Goal: Task Accomplishment & Management: Complete application form

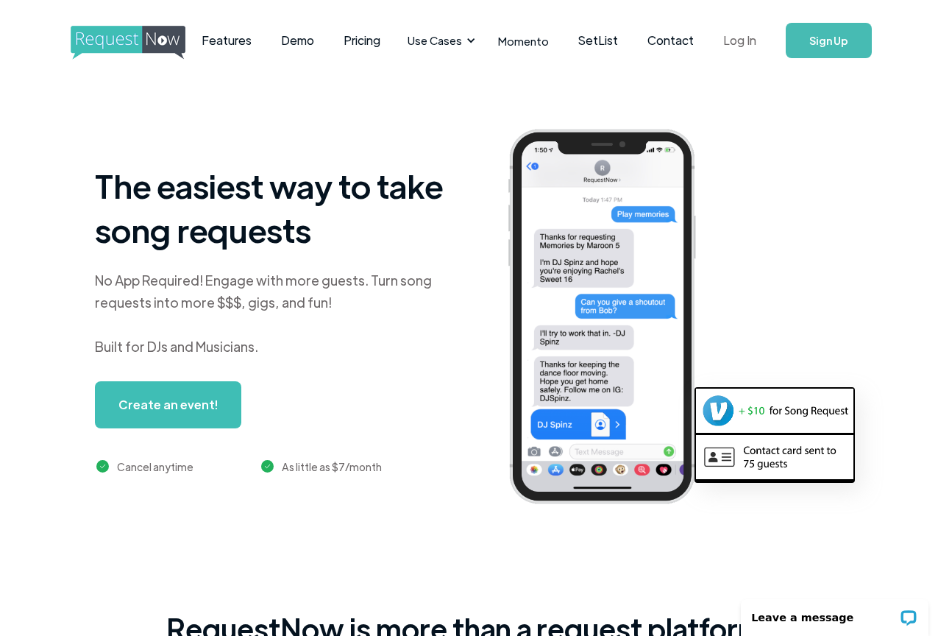
click at [732, 38] on link "Log In" at bounding box center [740, 41] width 63 height 52
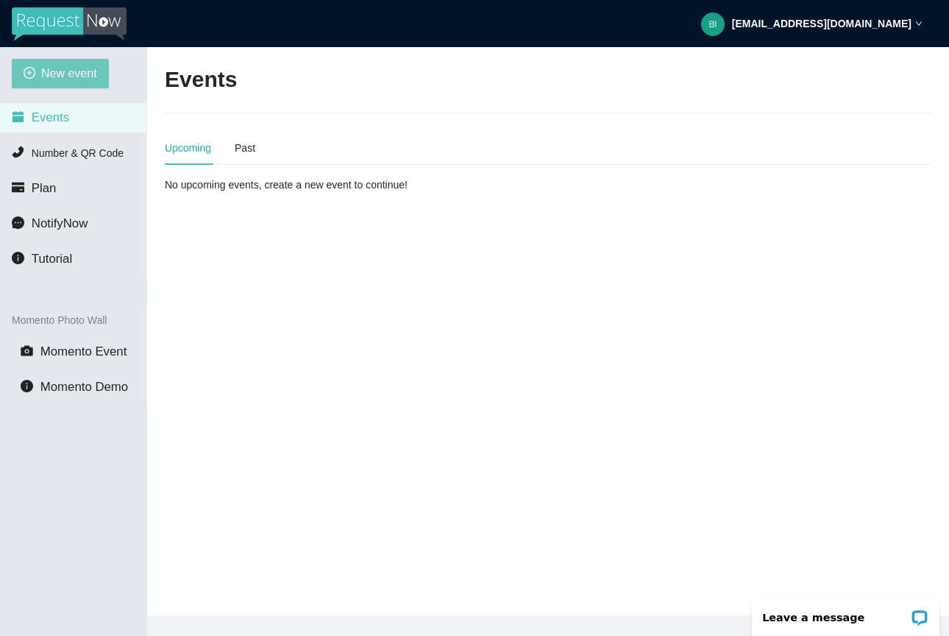
click at [76, 68] on span "New event" at bounding box center [69, 73] width 56 height 18
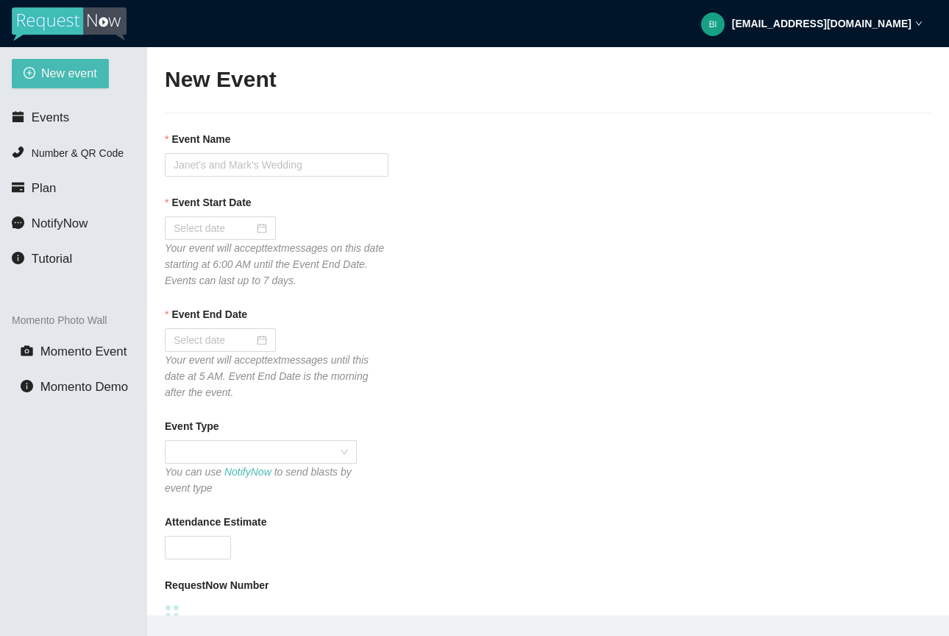
type textarea "[URL][DOMAIN_NAME] [GEOGRAPHIC_DATA]."
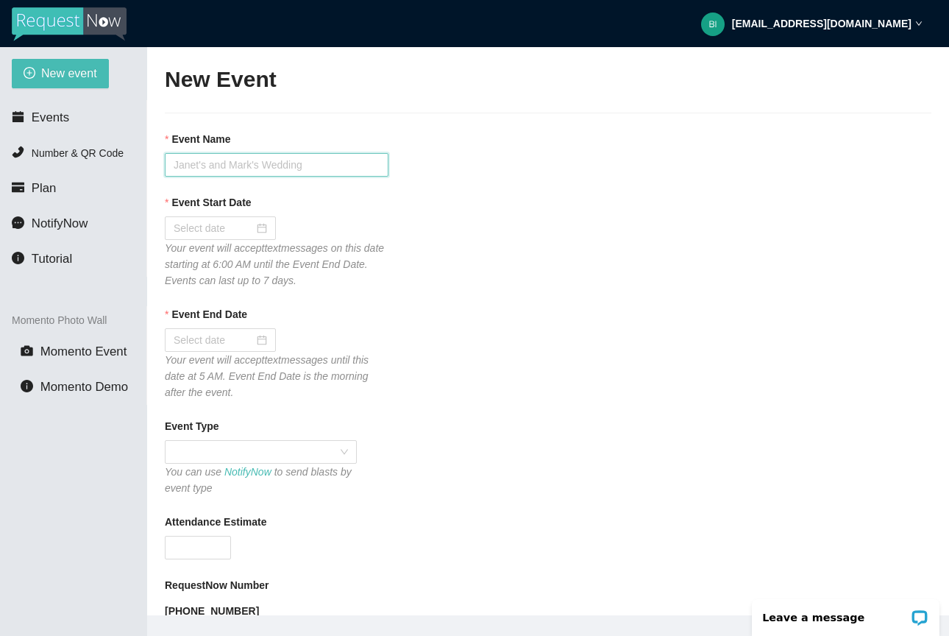
click at [234, 169] on input "Event Name" at bounding box center [277, 165] width 224 height 24
paste input "Hidden Lake neighbors"
click at [323, 160] on input "Hidden Lake neighbors" at bounding box center [277, 165] width 224 height 24
paste input "Family Photos & Fall Festival!"
type input "Hidden Lake neighbors - Family Photos & Fall Festival!"
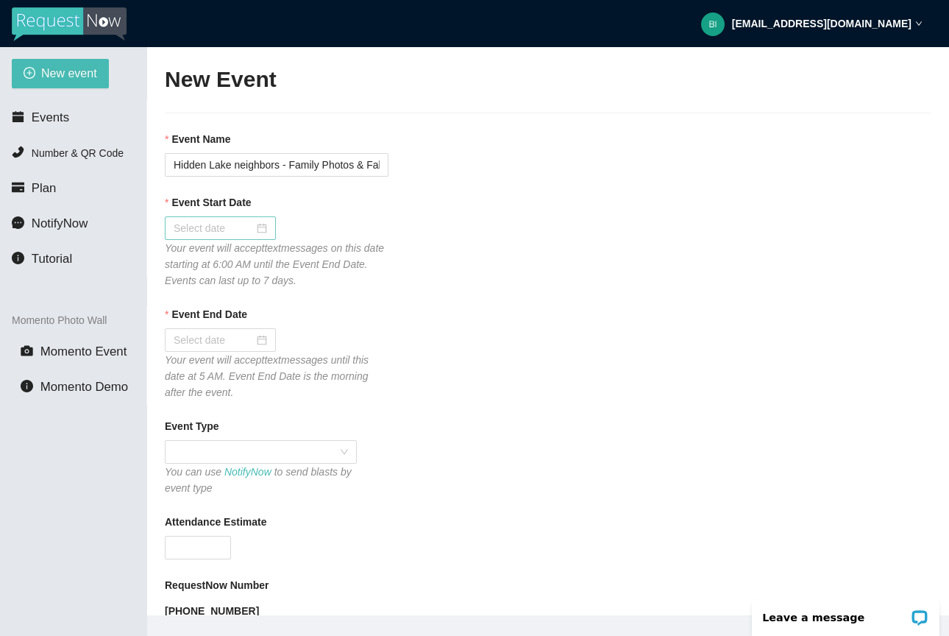
click at [259, 230] on div at bounding box center [220, 228] width 93 height 16
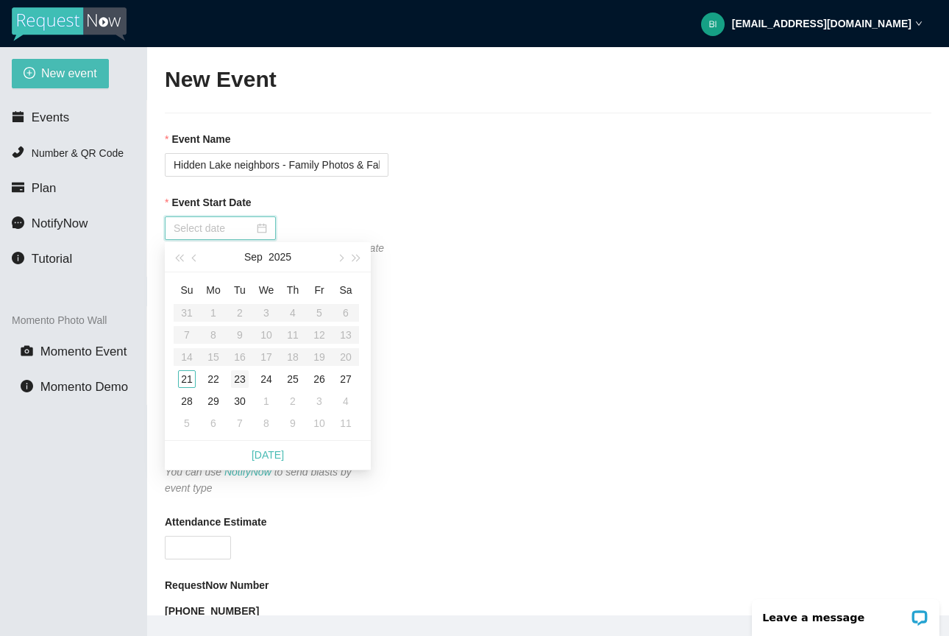
type input "[DATE]"
click at [193, 383] on div "21" at bounding box center [187, 379] width 18 height 18
type input "[DATE]"
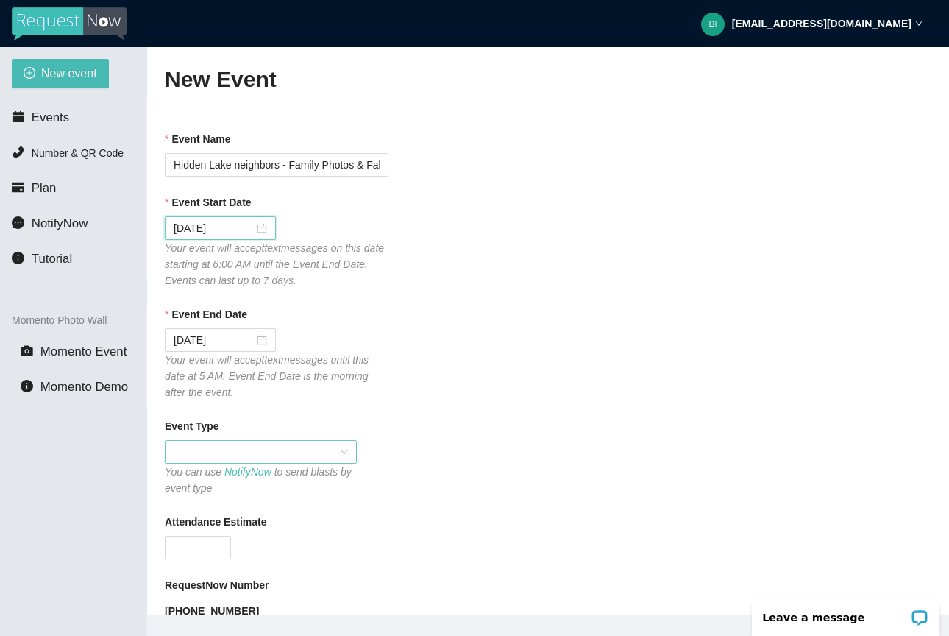
click at [264, 453] on span at bounding box center [261, 452] width 174 height 22
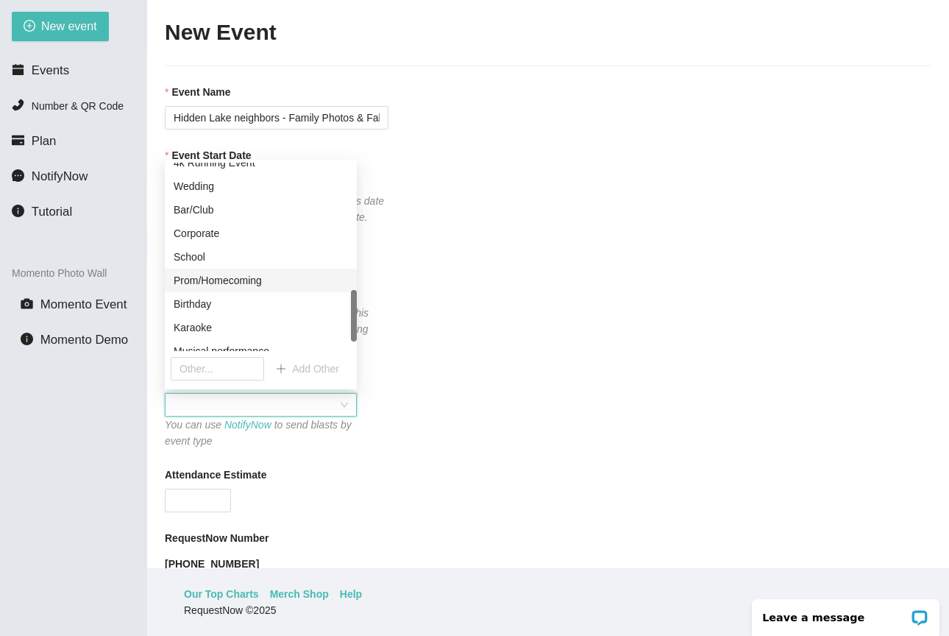
scroll to position [495, 0]
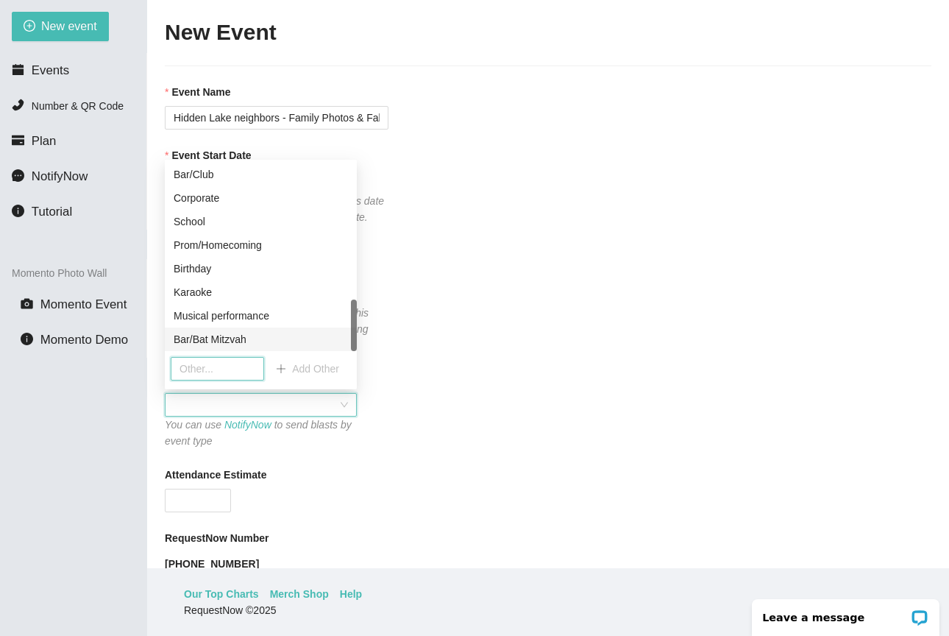
click at [220, 372] on input "text" at bounding box center [217, 369] width 93 height 24
type input "Hidden Lakes"
click at [286, 367] on button "Add Other" at bounding box center [307, 369] width 87 height 24
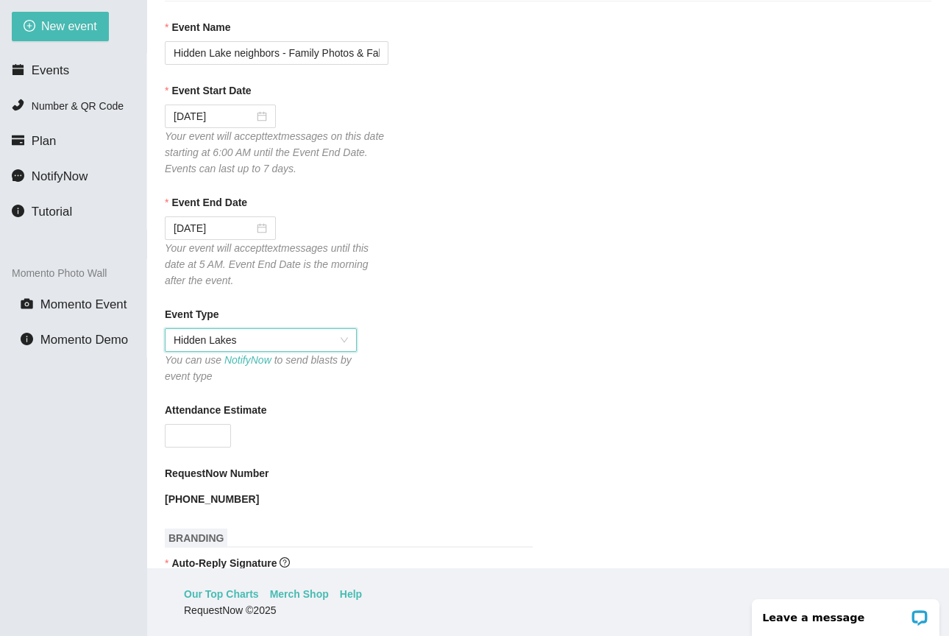
scroll to position [80, 0]
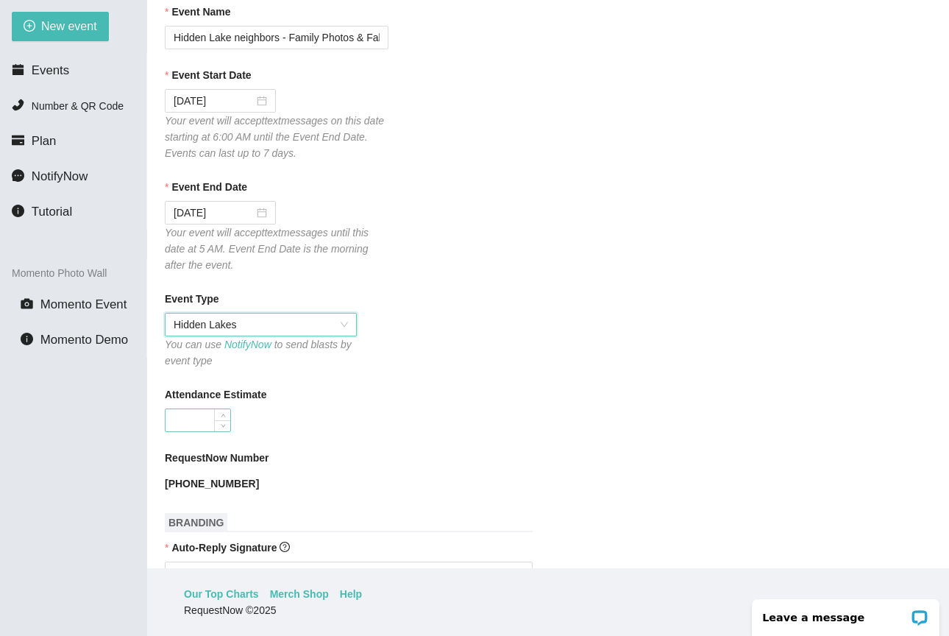
click at [208, 426] on input "Attendance Estimate" at bounding box center [198, 420] width 65 height 22
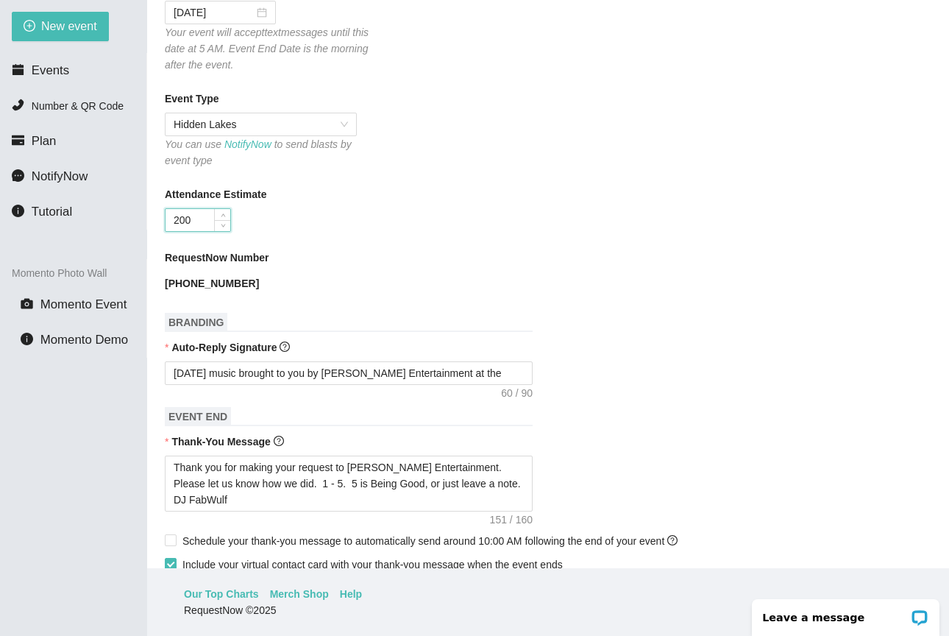
scroll to position [308, 0]
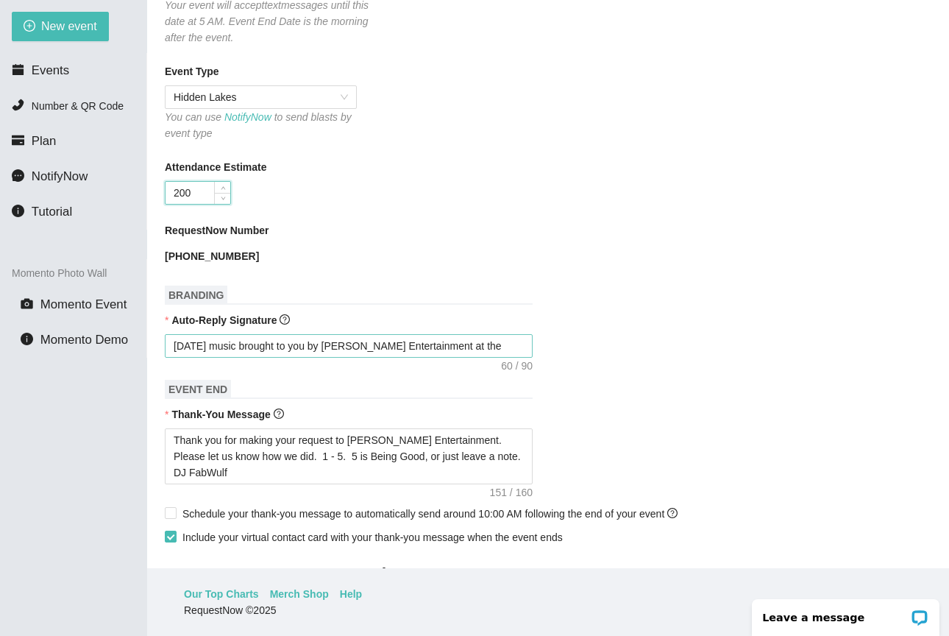
type input "200"
click at [487, 347] on textarea "[DATE] music brought to you by [PERSON_NAME] Entertainment at the" at bounding box center [349, 346] width 368 height 24
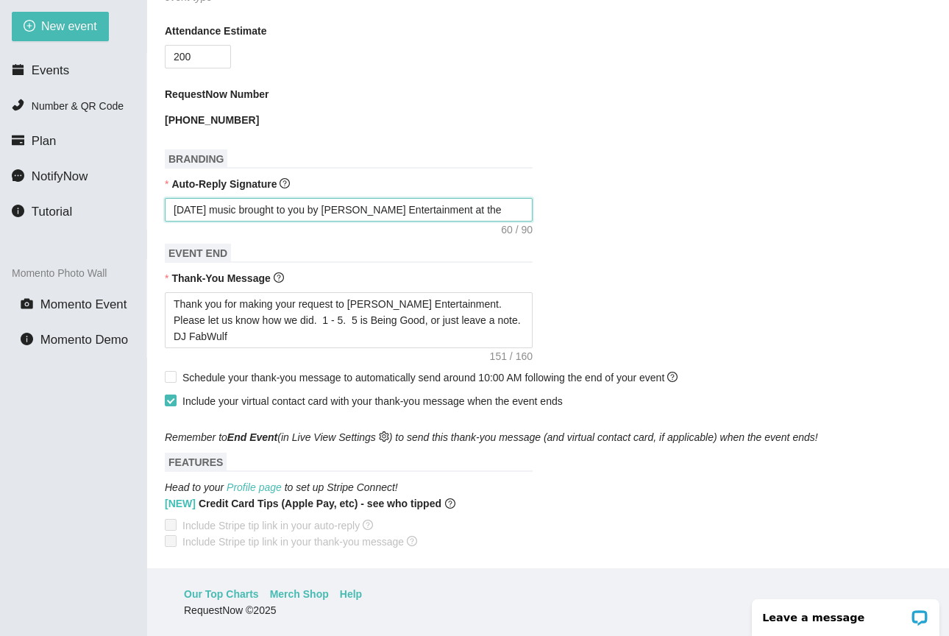
scroll to position [458, 0]
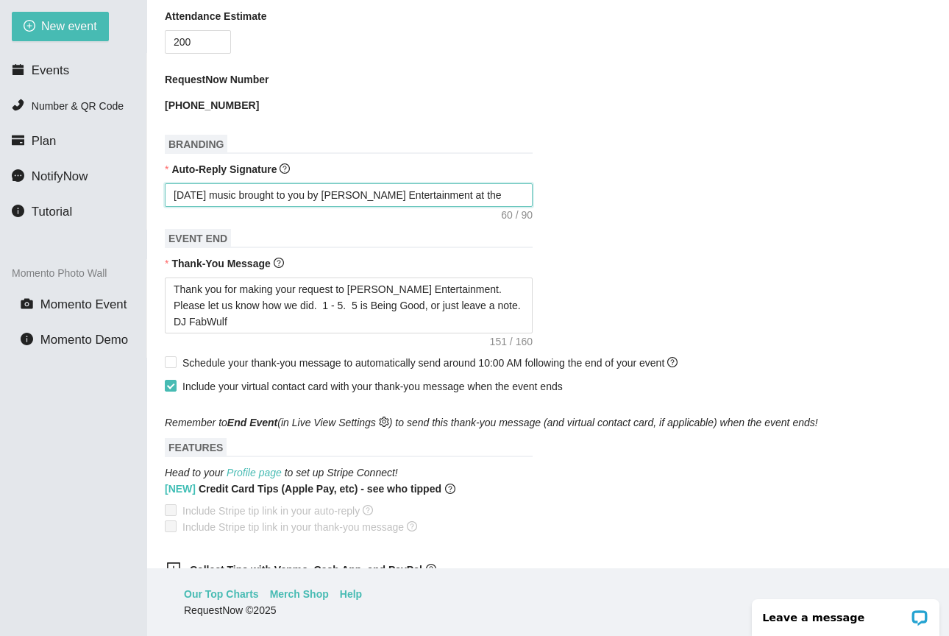
type textarea "[DATE] music brought to you by [PERSON_NAME] Entertainment at the"
paste textarea "Family Photos & Fall Festival"
type textarea "[DATE] music brought to you by [PERSON_NAME] Entertainment at the Family Photos…"
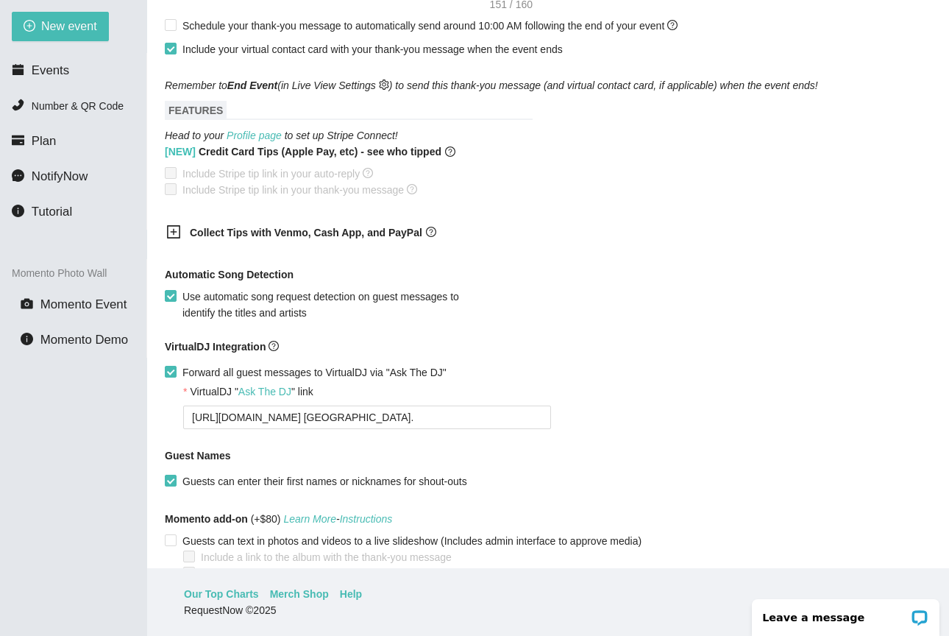
scroll to position [842, 0]
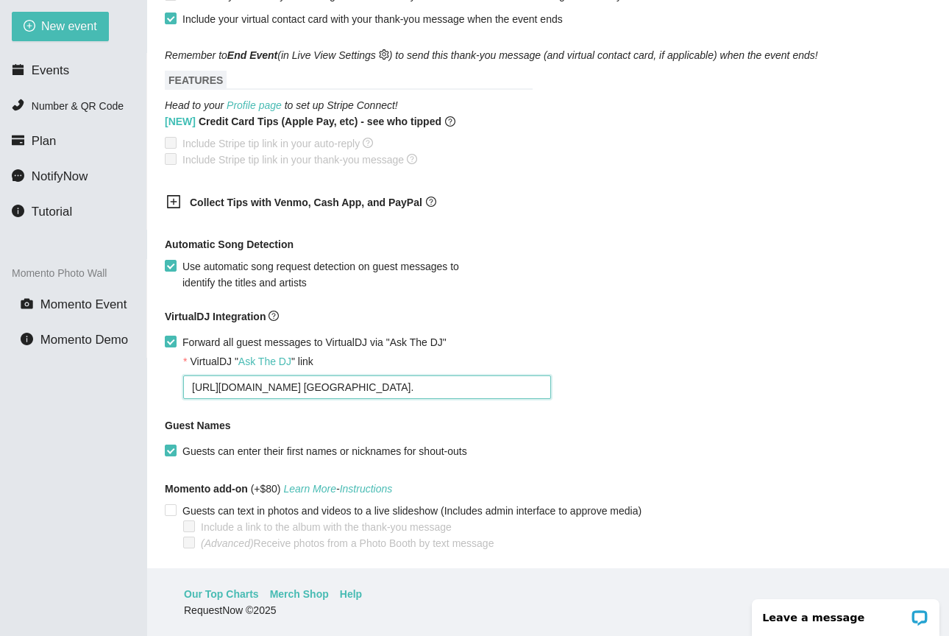
drag, startPoint x: 480, startPoint y: 386, endPoint x: 179, endPoint y: 376, distance: 301.1
type textarea "[URL][DOMAIN_NAME]"
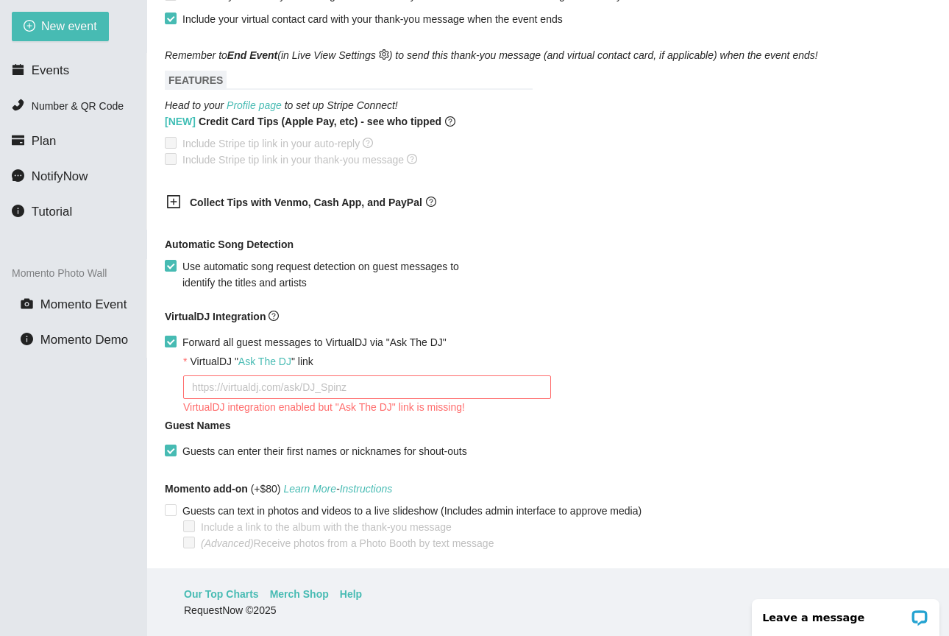
click at [168, 338] on input "Forward all guest messages to VirtualDJ via "Ask The DJ"" at bounding box center [170, 341] width 10 height 10
checkbox input "false"
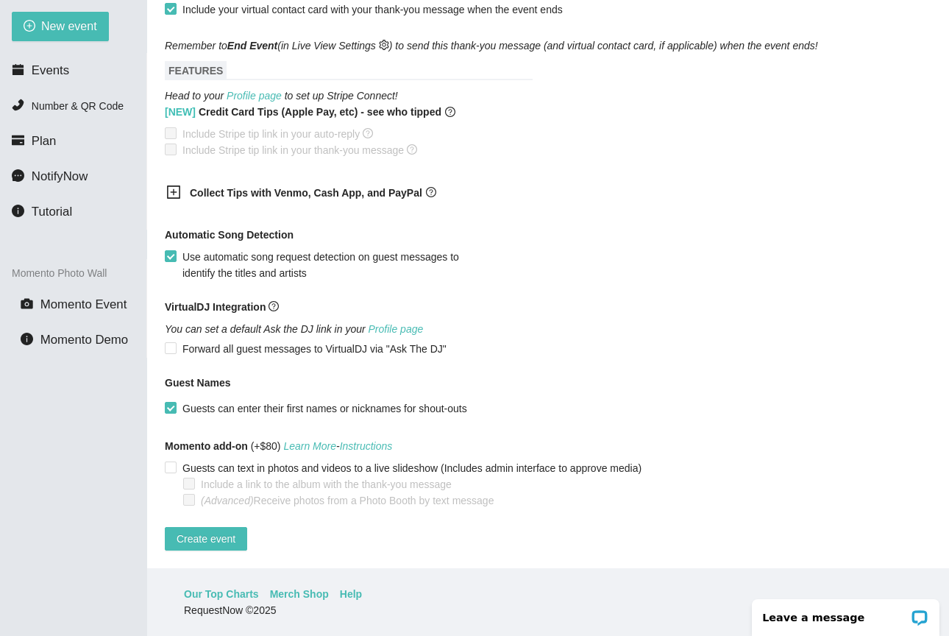
scroll to position [862, 0]
click at [223, 531] on span "Create event" at bounding box center [206, 539] width 59 height 16
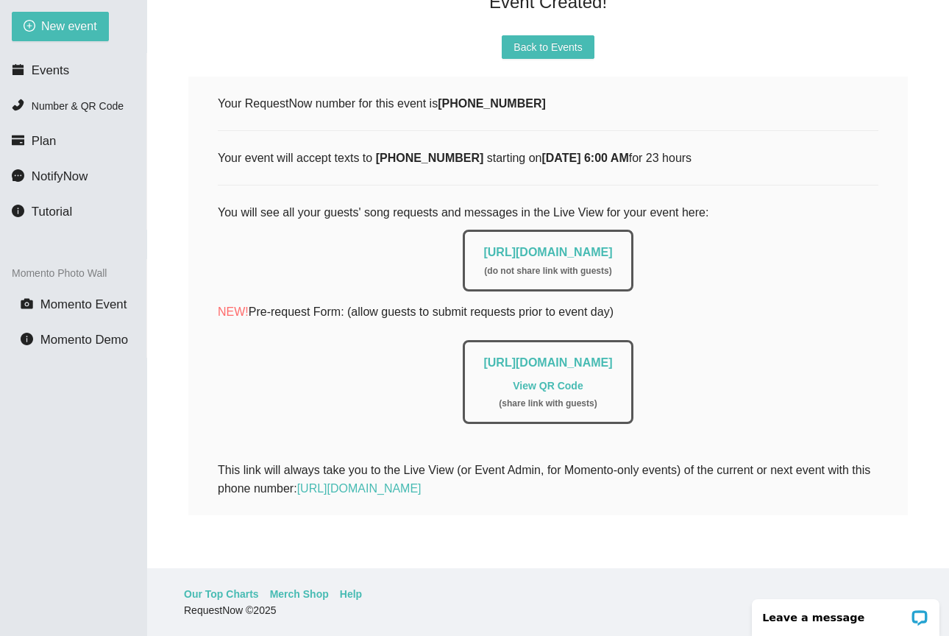
click at [530, 231] on div "[URL][DOMAIN_NAME] ( do not share link with guests )" at bounding box center [548, 261] width 170 height 62
click at [529, 235] on div "[URL][DOMAIN_NAME] ( do not share link with guests )" at bounding box center [548, 261] width 170 height 62
click at [528, 246] on link "[URL][DOMAIN_NAME]" at bounding box center [547, 252] width 129 height 13
